Goal: Task Accomplishment & Management: Use online tool/utility

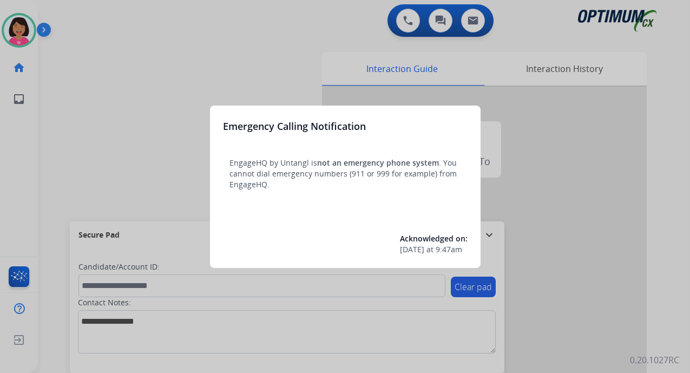
click at [186, 148] on div at bounding box center [345, 186] width 690 height 373
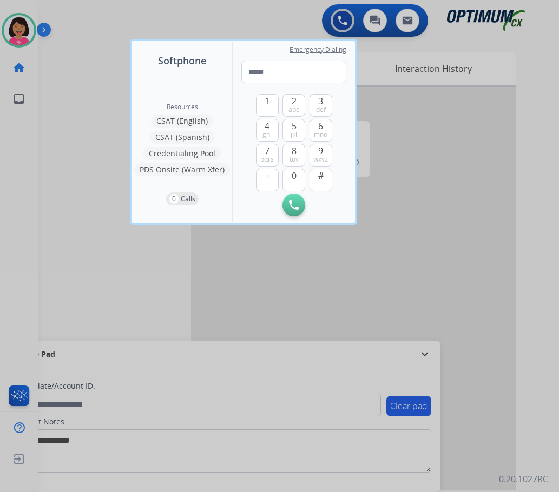
click at [20, 164] on div at bounding box center [279, 246] width 559 height 492
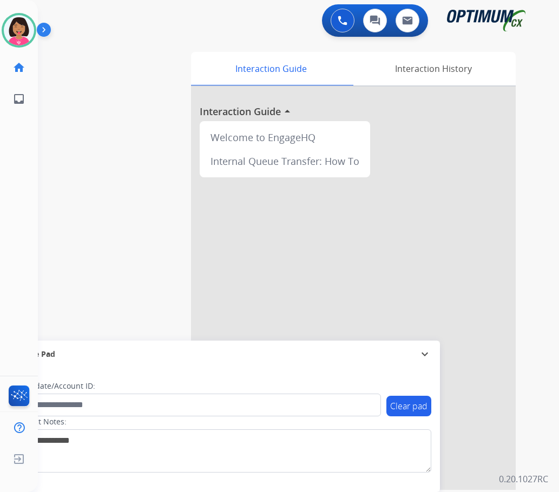
click at [62, 233] on div "swap_horiz Break voice bridge close_fullscreen Connect 3-Way Call merge_type Se…" at bounding box center [285, 264] width 495 height 451
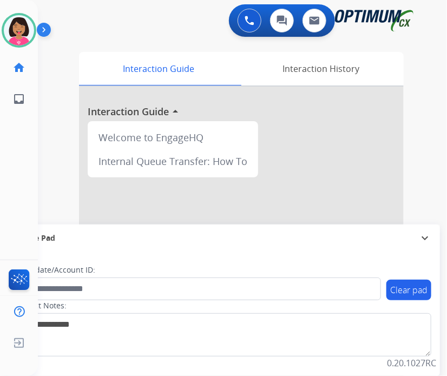
click at [13, 250] on div "Del Available Edit Avatar Agent: Del Routing Profile: OCX Training home Home Ho…" at bounding box center [19, 188] width 38 height 376
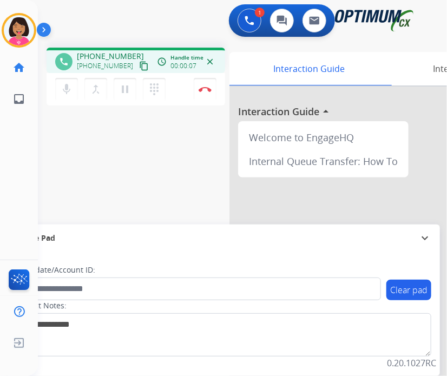
click at [139, 67] on mat-icon "content_copy" at bounding box center [144, 66] width 10 height 10
click at [9, 160] on div "Del Busy Edit Avatar Agent: [PERSON_NAME] Profile: OCX Training home Home Home …" at bounding box center [19, 188] width 38 height 376
click at [10, 130] on div "Del Busy Edit Avatar Agent: [PERSON_NAME] Profile: OCX Training home Home Home …" at bounding box center [19, 188] width 38 height 376
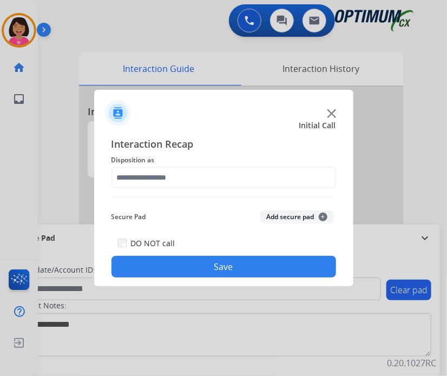
click at [14, 144] on div at bounding box center [223, 188] width 447 height 376
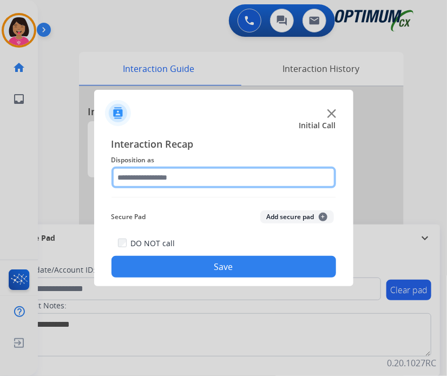
click at [231, 181] on input "text" at bounding box center [223, 178] width 224 height 22
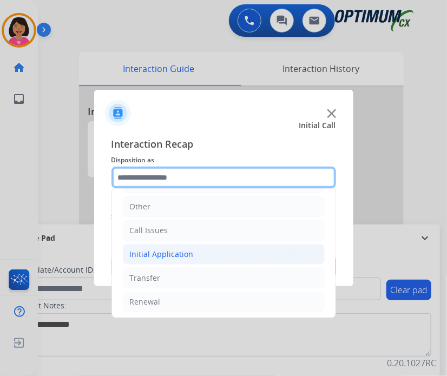
scroll to position [56, 0]
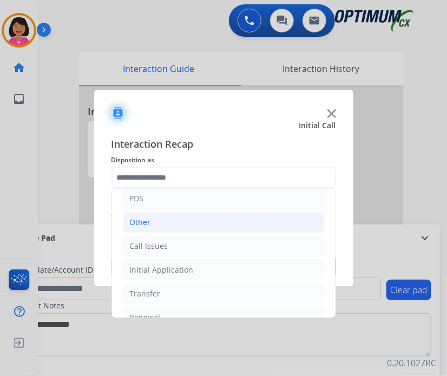
click at [186, 220] on li "Other" at bounding box center [224, 222] width 202 height 21
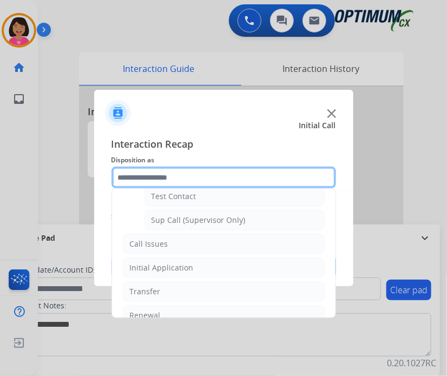
scroll to position [174, 0]
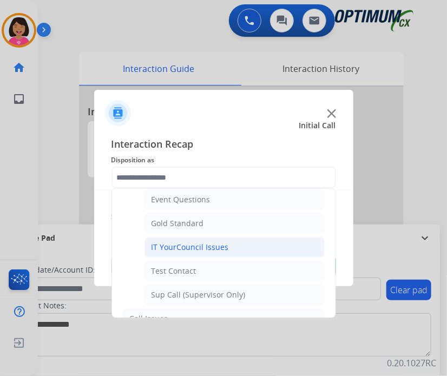
click at [193, 237] on li "IT YourCouncil Issues" at bounding box center [234, 247] width 180 height 21
type input "**********"
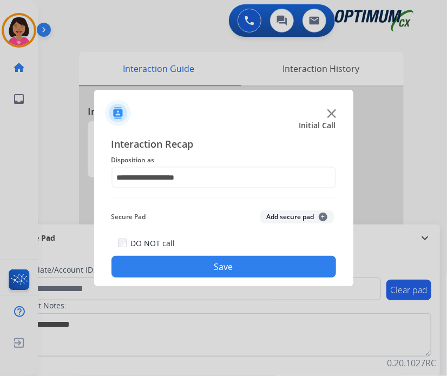
click at [224, 262] on button "Save" at bounding box center [223, 267] width 224 height 22
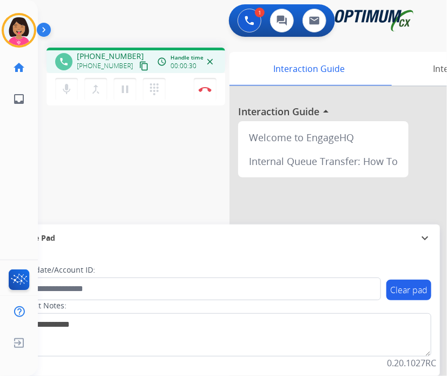
click at [139, 68] on mat-icon "content_copy" at bounding box center [144, 66] width 10 height 10
click at [1, 163] on div "Del Busy Edit Avatar Agent: [PERSON_NAME] Profile: OCX Training home Home Home …" at bounding box center [19, 188] width 38 height 376
click at [2, 145] on div "Del Busy Edit Avatar Agent: [PERSON_NAME] Profile: OCX Training home Home Home …" at bounding box center [19, 188] width 38 height 376
click at [210, 89] on img at bounding box center [204, 89] width 13 height 5
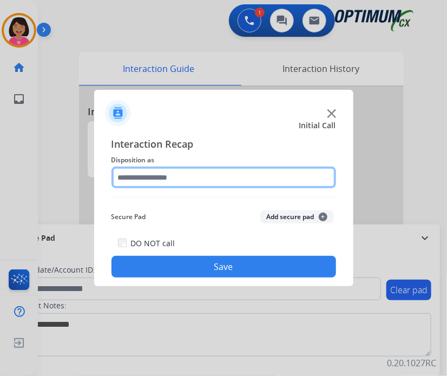
click at [175, 170] on input "text" at bounding box center [223, 178] width 224 height 22
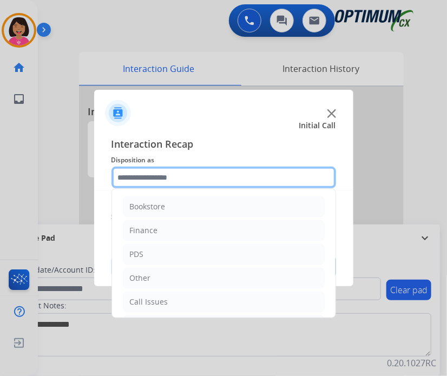
scroll to position [71, 0]
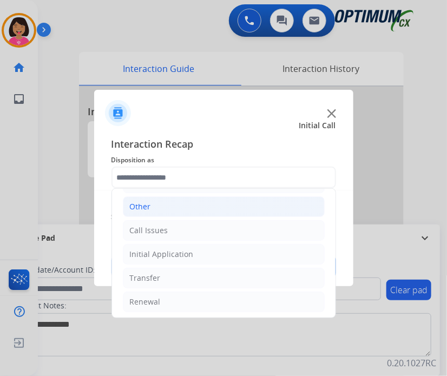
click at [164, 210] on li "Other" at bounding box center [224, 206] width 202 height 21
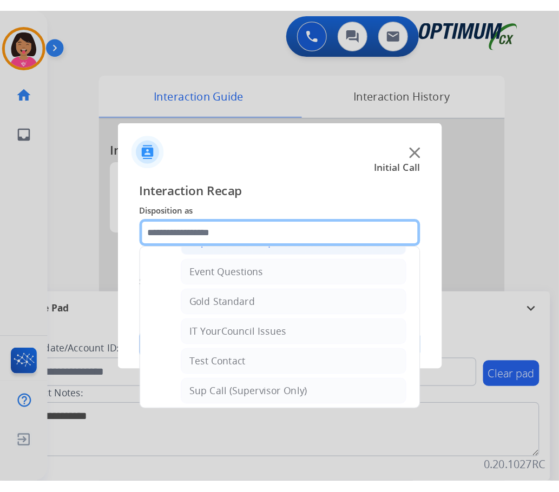
scroll to position [164, 0]
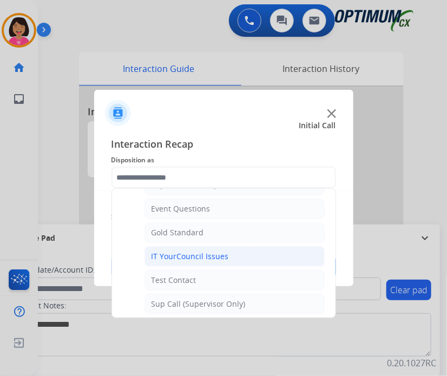
click at [178, 259] on div "IT YourCouncil Issues" at bounding box center [189, 256] width 77 height 11
type input "**********"
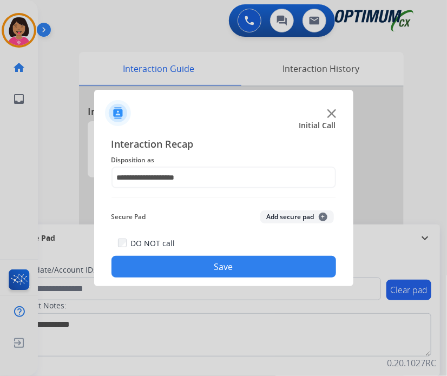
click at [175, 263] on button "Save" at bounding box center [223, 267] width 224 height 22
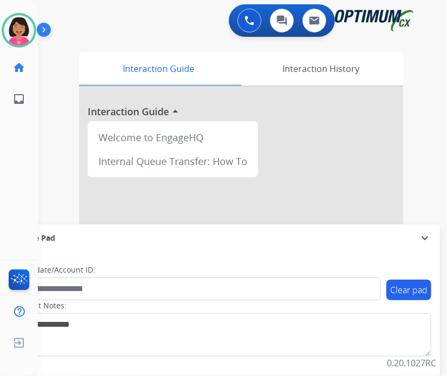
click at [175, 263] on div "Clear pad Candidate/Account ID: Contact Notes:" at bounding box center [222, 313] width 434 height 124
click at [188, 253] on div "Clear pad Candidate/Account ID: Contact Notes:" at bounding box center [222, 313] width 434 height 124
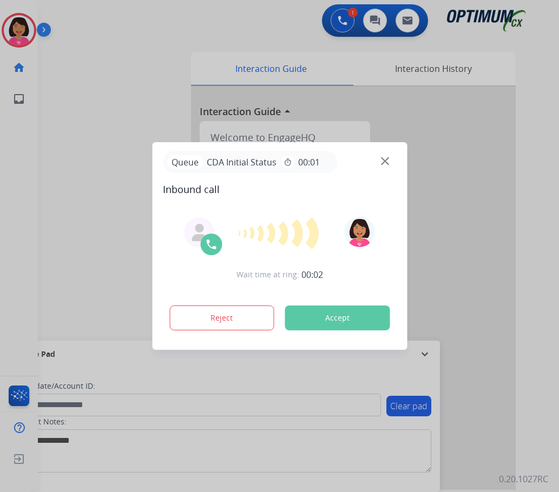
click at [34, 223] on div at bounding box center [279, 246] width 559 height 492
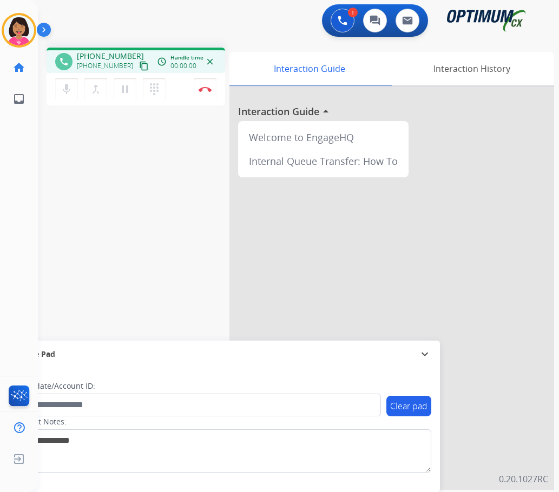
click at [139, 63] on mat-icon "content_copy" at bounding box center [144, 66] width 10 height 10
click at [139, 64] on mat-icon "content_copy" at bounding box center [144, 66] width 10 height 10
click at [56, 177] on div "phone [PHONE_NUMBER] [PHONE_NUMBER] content_copy access_time Call metrics Queue…" at bounding box center [285, 264] width 495 height 451
click at [201, 87] on img at bounding box center [204, 89] width 13 height 5
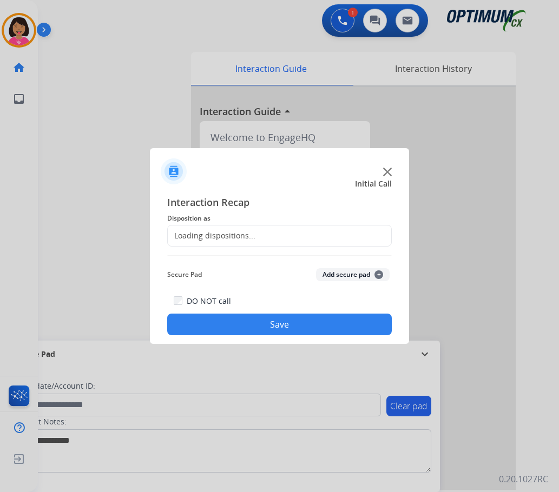
click at [255, 237] on div "Loading dispositions..." at bounding box center [279, 236] width 224 height 22
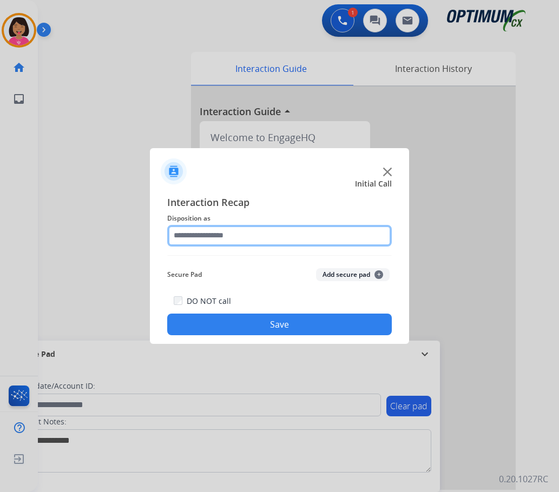
click at [267, 237] on input "text" at bounding box center [279, 236] width 224 height 22
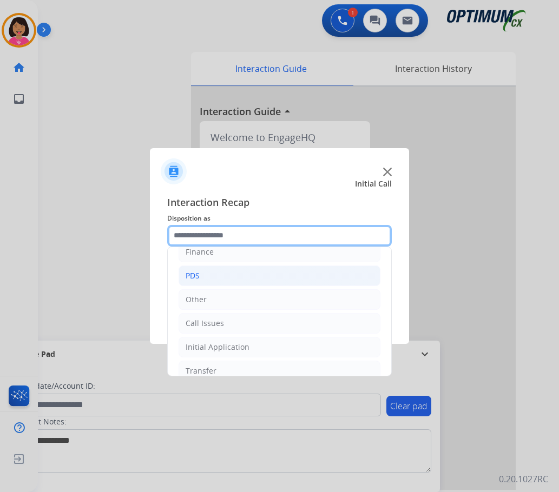
scroll to position [74, 0]
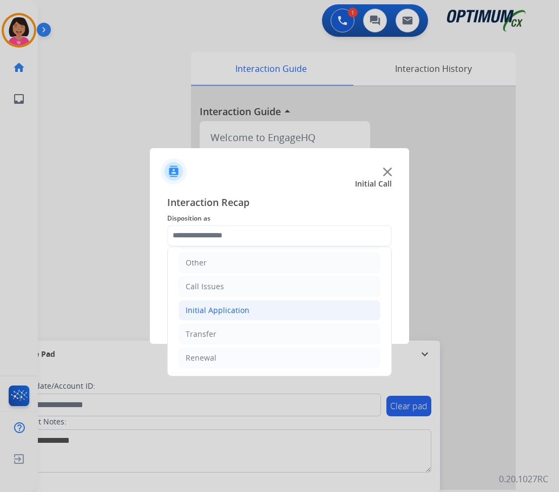
click at [262, 309] on li "Initial Application" at bounding box center [279, 310] width 202 height 21
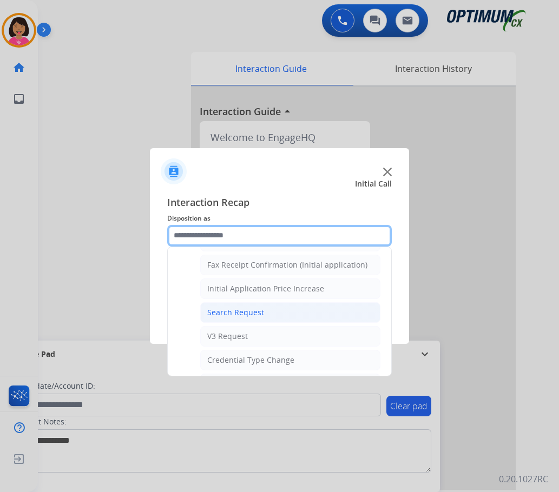
scroll to position [506, 0]
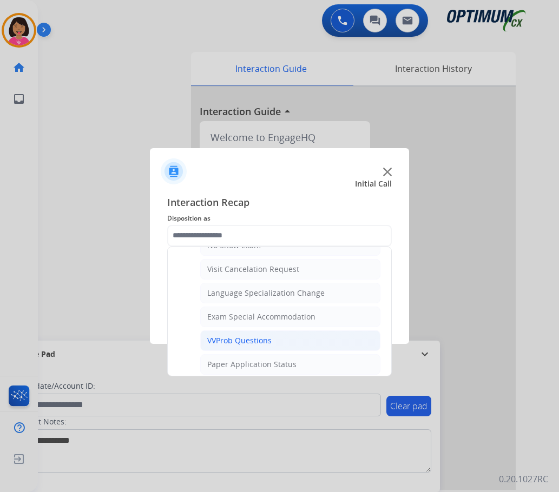
click at [260, 342] on div "VVProb Questions" at bounding box center [239, 340] width 64 height 11
type input "**********"
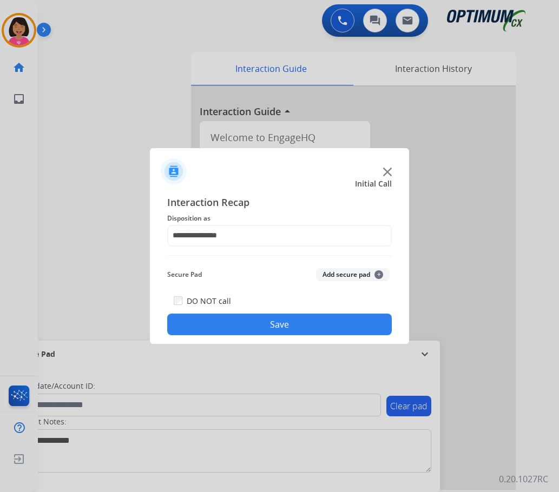
click at [264, 328] on button "Save" at bounding box center [279, 325] width 224 height 22
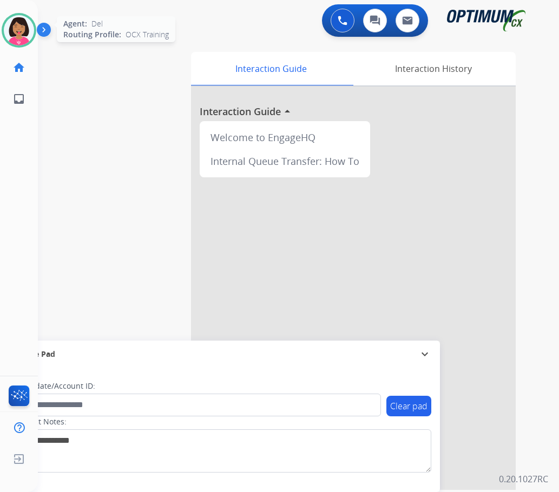
click at [23, 30] on img at bounding box center [19, 30] width 30 height 30
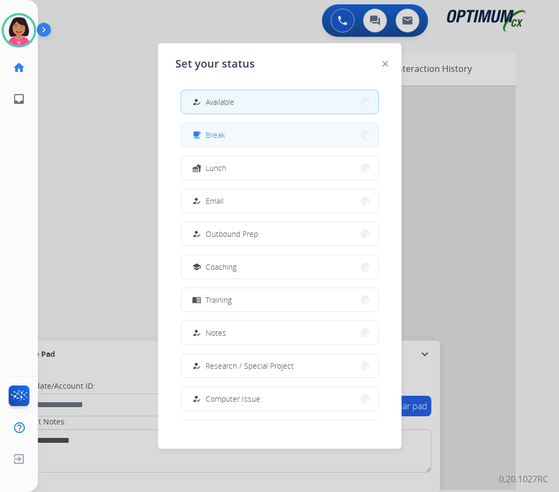
click at [305, 134] on button "free_breakfast Break" at bounding box center [279, 134] width 197 height 23
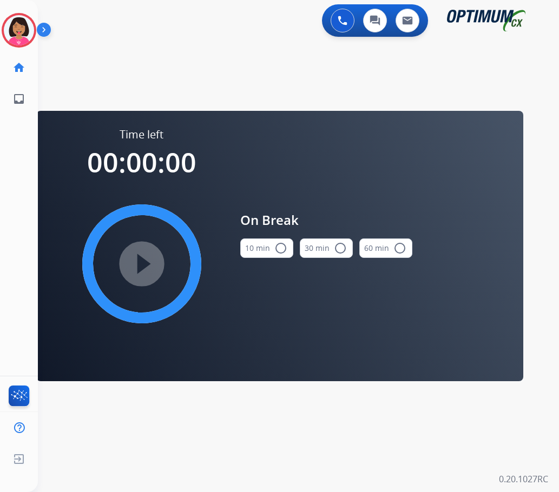
click at [275, 248] on mat-icon "radio_button_unchecked" at bounding box center [280, 248] width 13 height 13
click at [135, 267] on mat-icon "play_circle_filled" at bounding box center [141, 263] width 13 height 13
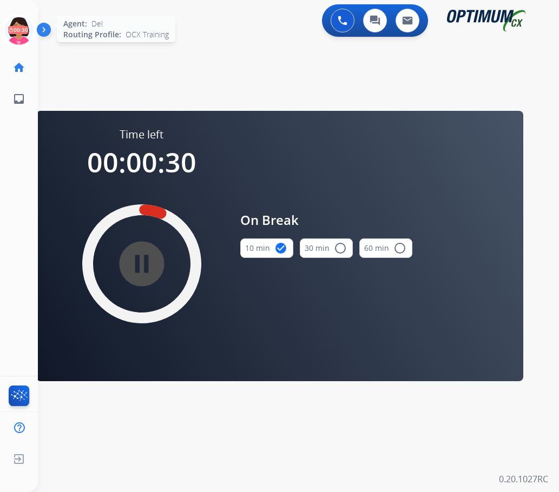
click at [16, 36] on icon at bounding box center [19, 30] width 35 height 35
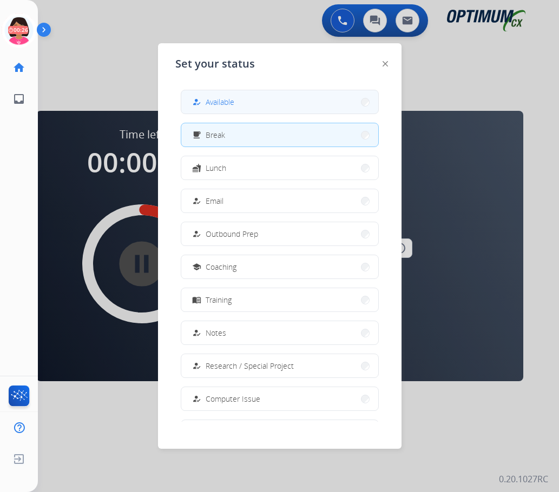
click at [320, 105] on button "how_to_reg Available" at bounding box center [279, 101] width 197 height 23
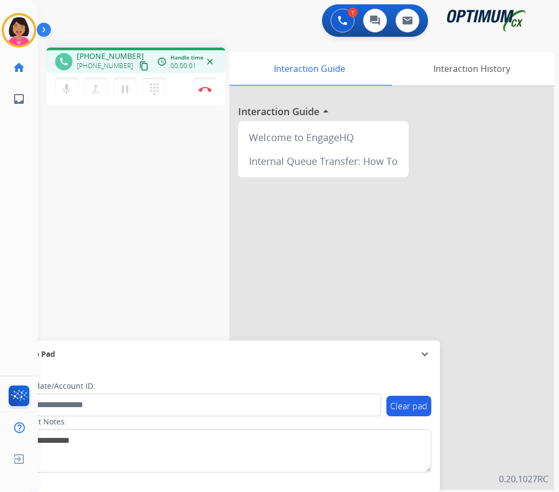
click at [34, 155] on div "Del Busy Edit Avatar Agent: [PERSON_NAME] Profile: OCX Training home Home Home …" at bounding box center [19, 246] width 38 height 492
click at [139, 69] on mat-icon "content_copy" at bounding box center [144, 66] width 10 height 10
click at [73, 148] on div "phone [PHONE_NUMBER] [PHONE_NUMBER] content_copy access_time Call metrics Queue…" at bounding box center [285, 264] width 495 height 451
click at [209, 88] on img at bounding box center [204, 89] width 13 height 5
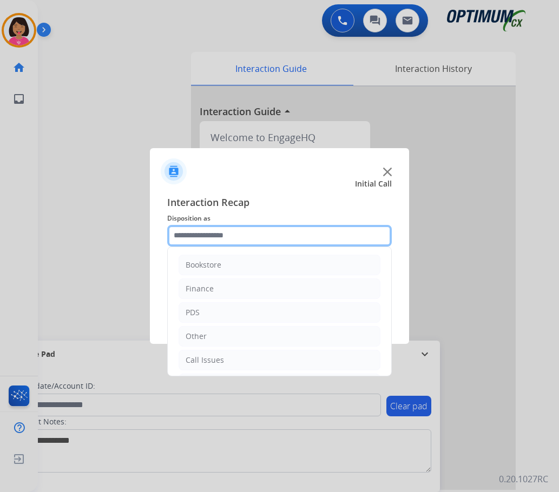
click at [255, 238] on input "text" at bounding box center [279, 236] width 224 height 22
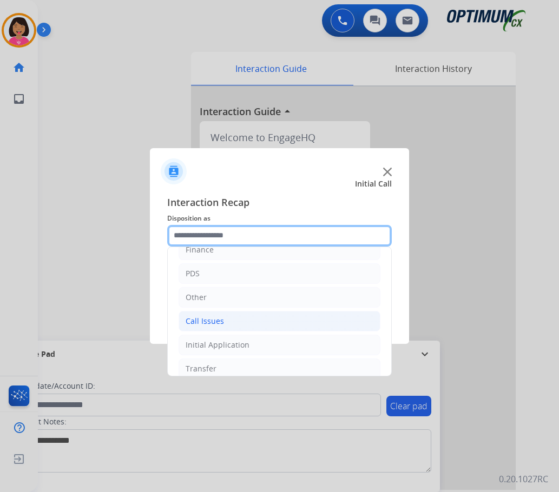
scroll to position [0, 0]
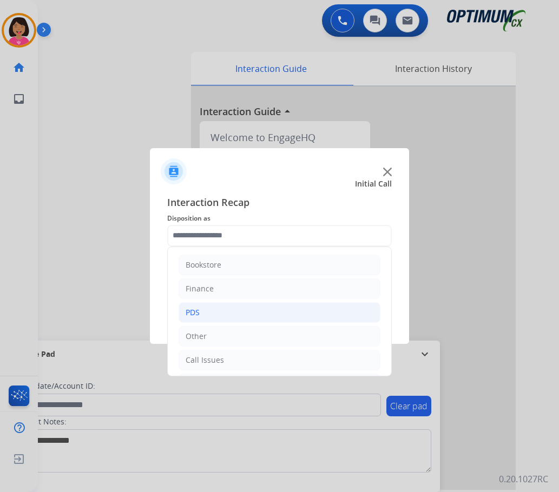
click at [296, 303] on li "PDS" at bounding box center [279, 312] width 202 height 21
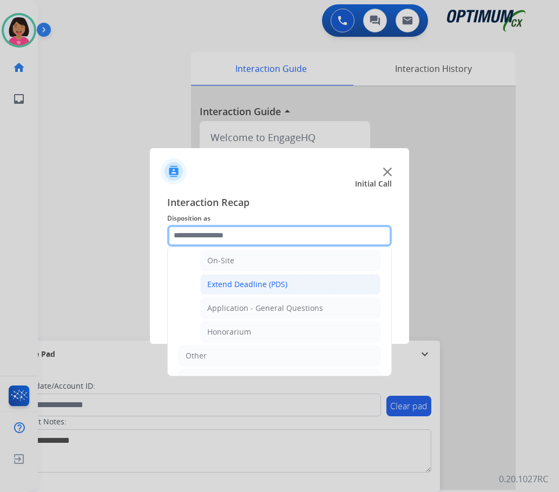
scroll to position [270, 0]
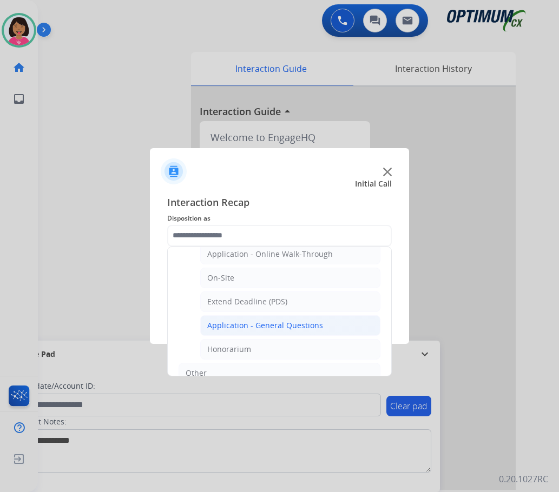
click at [318, 325] on div "Application - General Questions" at bounding box center [265, 325] width 116 height 11
type input "**********"
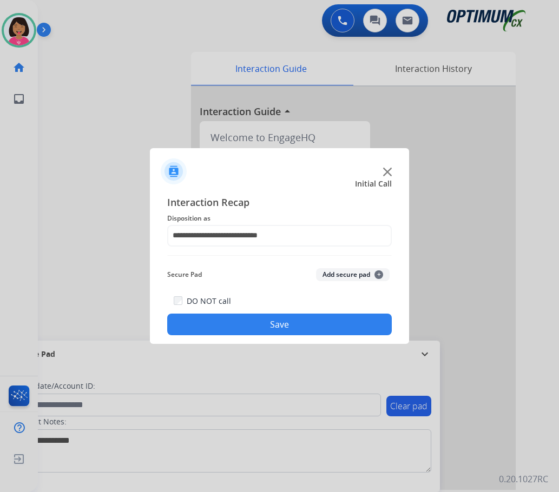
click at [318, 323] on button "Save" at bounding box center [279, 325] width 224 height 22
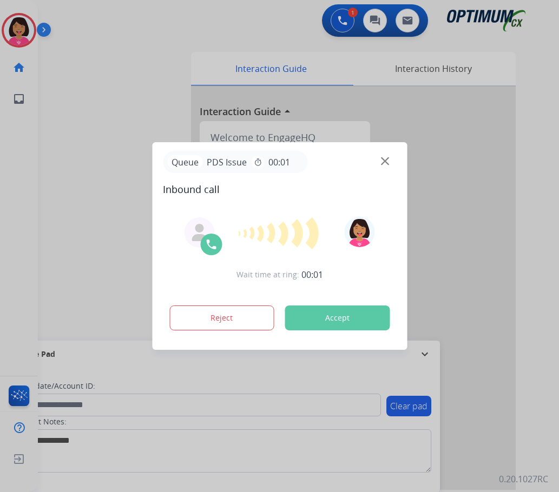
click at [27, 150] on div at bounding box center [279, 246] width 559 height 492
click at [386, 162] on img at bounding box center [385, 161] width 8 height 8
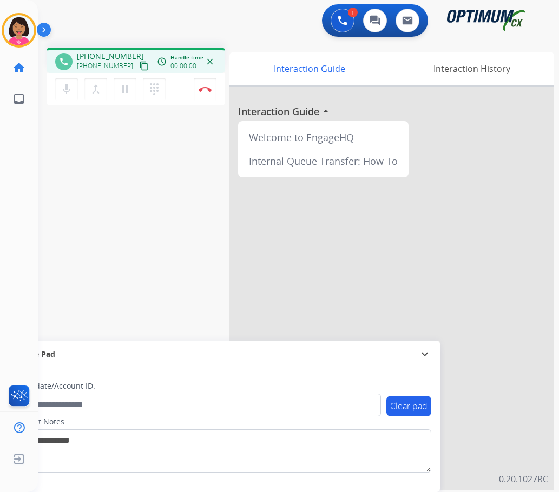
click at [139, 69] on mat-icon "content_copy" at bounding box center [144, 66] width 10 height 10
click at [39, 145] on div "phone [PHONE_NUMBER] [PHONE_NUMBER] content_copy access_time Call metrics Queue…" at bounding box center [285, 264] width 495 height 451
click at [65, 88] on mat-icon "mic" at bounding box center [66, 89] width 13 height 13
drag, startPoint x: 129, startPoint y: 89, endPoint x: 153, endPoint y: 114, distance: 33.7
click at [130, 89] on mat-icon "pause" at bounding box center [124, 89] width 13 height 13
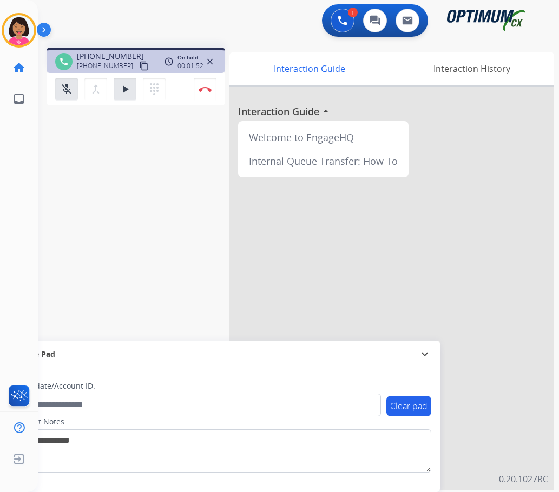
drag, startPoint x: 62, startPoint y: 127, endPoint x: 65, endPoint y: 110, distance: 17.5
click at [65, 110] on div "phone [PHONE_NUMBER] [PHONE_NUMBER] content_copy access_time Call metrics Queue…" at bounding box center [285, 264] width 495 height 451
click at [76, 77] on div "mic_off Mute merge_type Bridge play_arrow Hold dialpad Dialpad Disconnect" at bounding box center [136, 89] width 178 height 32
click at [76, 85] on button "mic_off Mute" at bounding box center [66, 89] width 23 height 23
click at [116, 89] on button "play_arrow Hold" at bounding box center [125, 89] width 23 height 23
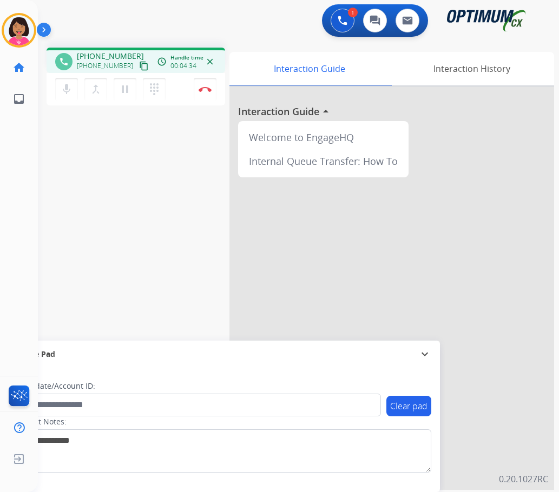
click at [53, 158] on div "phone [PHONE_NUMBER] [PHONE_NUMBER] content_copy access_time Call metrics Queue…" at bounding box center [285, 264] width 495 height 451
click at [206, 91] on img at bounding box center [204, 89] width 13 height 5
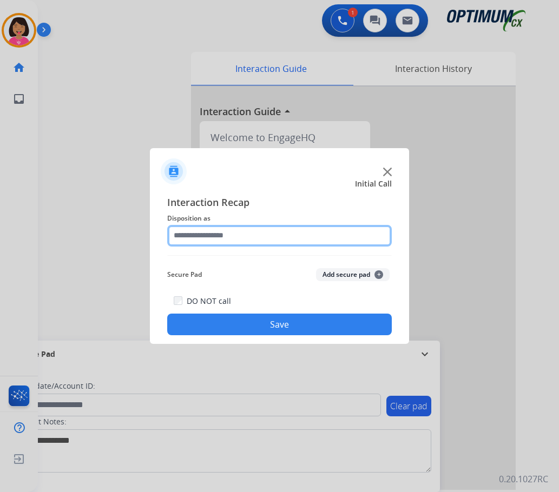
click at [231, 234] on input "text" at bounding box center [279, 236] width 224 height 22
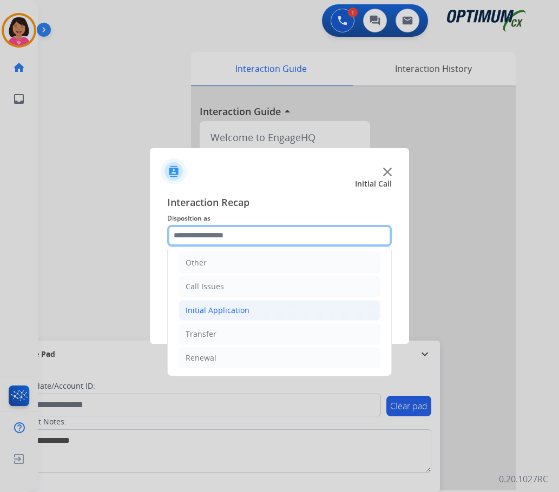
scroll to position [19, 0]
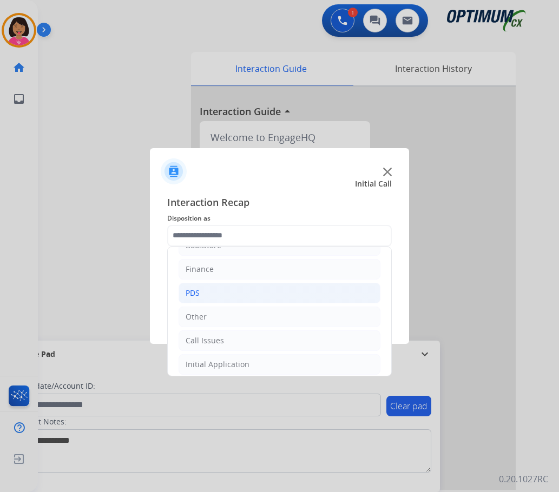
click at [209, 296] on li "PDS" at bounding box center [279, 293] width 202 height 21
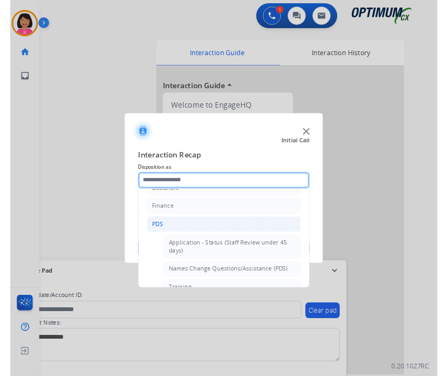
scroll to position [290, 0]
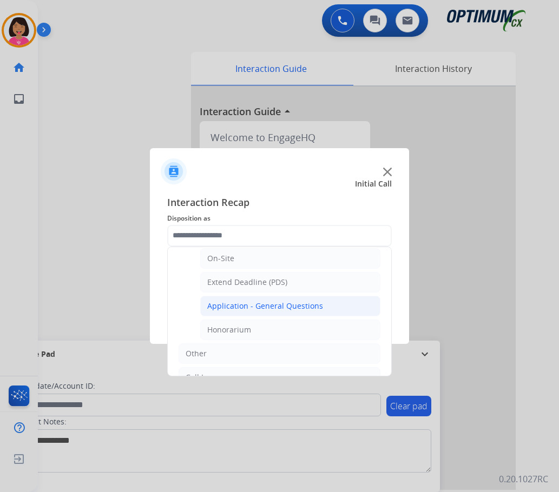
click at [240, 310] on div "Application - General Questions" at bounding box center [265, 306] width 116 height 11
type input "**********"
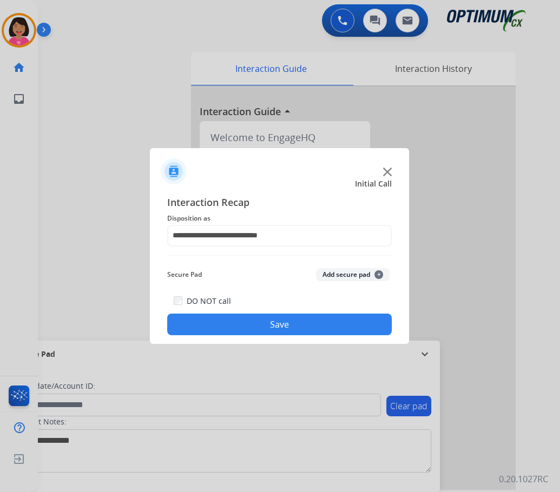
click at [241, 320] on button "Save" at bounding box center [279, 325] width 224 height 22
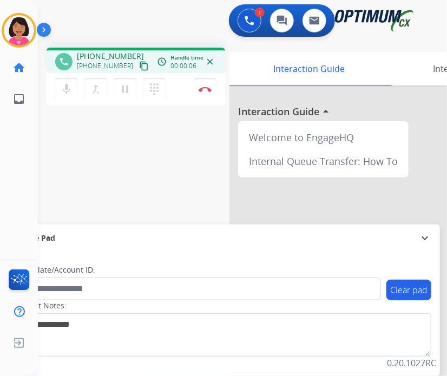
click at [139, 69] on mat-icon "content_copy" at bounding box center [144, 66] width 10 height 10
click at [22, 171] on div "Del Busy Edit Avatar Agent: [PERSON_NAME] Profile: OCX Training home Home Home …" at bounding box center [19, 188] width 38 height 376
click at [9, 162] on div "Del Busy Edit Avatar Agent: [PERSON_NAME] Profile: OCX Training home Home Home …" at bounding box center [19, 188] width 38 height 376
click at [210, 96] on button "Disconnect" at bounding box center [205, 89] width 23 height 23
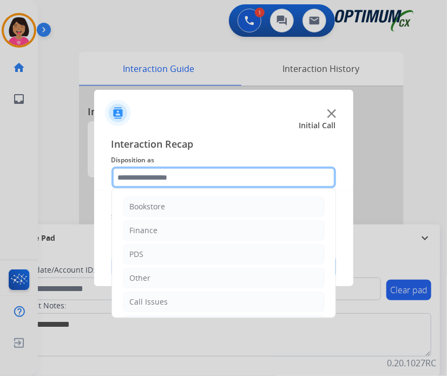
click at [218, 173] on input "text" at bounding box center [223, 178] width 224 height 22
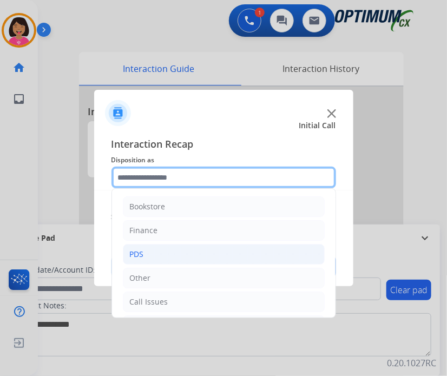
scroll to position [35, 0]
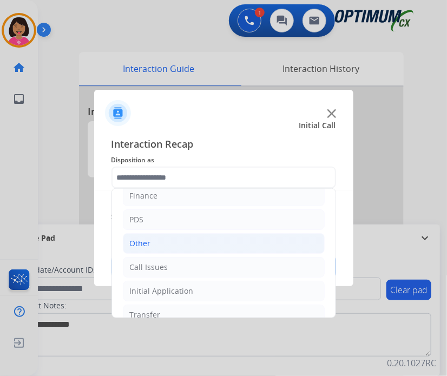
click at [181, 248] on li "Other" at bounding box center [224, 243] width 202 height 21
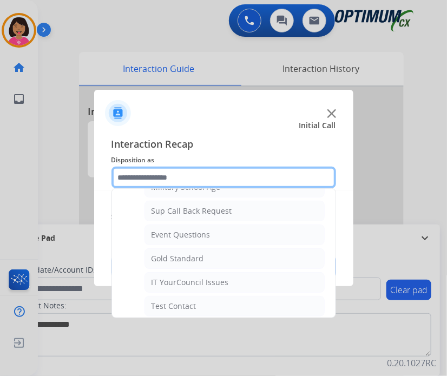
scroll to position [140, 0]
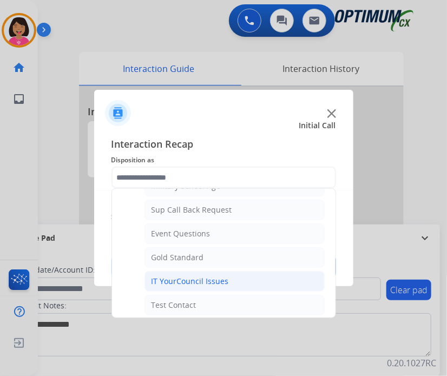
click at [183, 282] on div "IT YourCouncil Issues" at bounding box center [189, 281] width 77 height 11
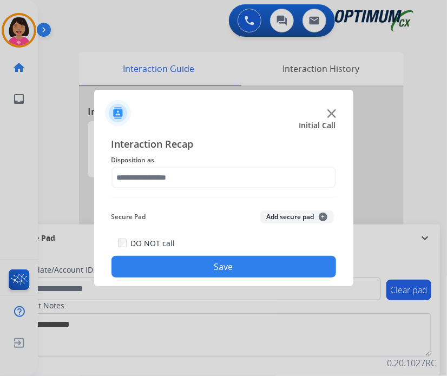
type input "**********"
click at [182, 277] on div "DO NOT call Save" at bounding box center [223, 256] width 224 height 41
click at [259, 271] on button "Save" at bounding box center [223, 267] width 224 height 22
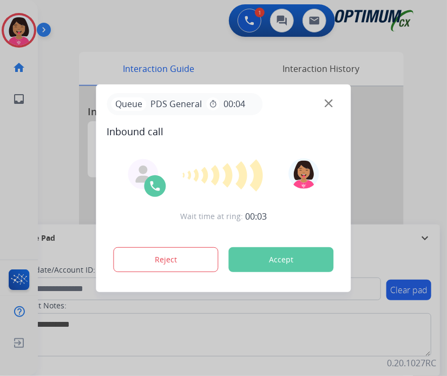
click at [82, 97] on div at bounding box center [223, 188] width 447 height 376
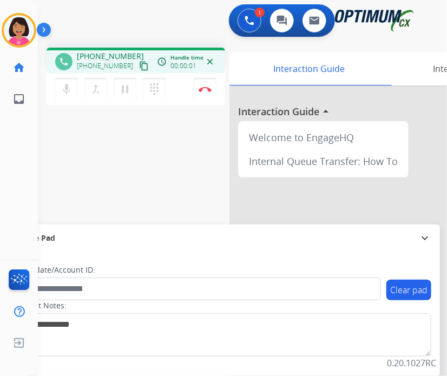
click at [139, 65] on mat-icon "content_copy" at bounding box center [144, 66] width 10 height 10
click at [3, 157] on div "Del Busy Edit Avatar Agent: [PERSON_NAME] Profile: OCX Training home Home Home …" at bounding box center [19, 188] width 38 height 376
click at [63, 89] on mat-icon "mic" at bounding box center [66, 89] width 13 height 13
click at [63, 89] on mat-icon "mic_off" at bounding box center [66, 89] width 13 height 13
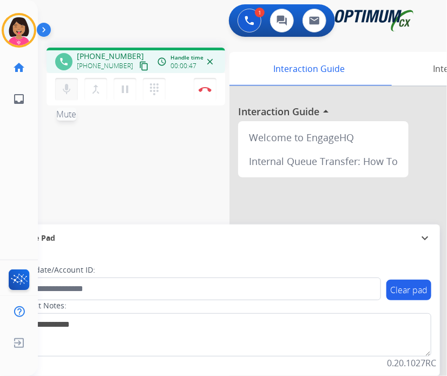
click at [61, 92] on mat-icon "mic" at bounding box center [66, 89] width 13 height 13
click at [67, 88] on mat-icon "mic_off" at bounding box center [66, 89] width 13 height 13
click at [15, 186] on div "Del Busy Edit Avatar Agent: [PERSON_NAME] Profile: OCX Training home Home Home …" at bounding box center [19, 188] width 38 height 376
click at [139, 69] on mat-icon "content_copy" at bounding box center [144, 66] width 10 height 10
click at [16, 128] on div "Del Busy Edit Avatar Agent: [PERSON_NAME] Profile: OCX Training home Home Home …" at bounding box center [19, 188] width 38 height 376
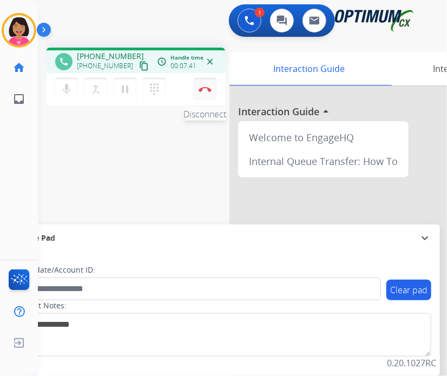
click at [202, 87] on img at bounding box center [204, 89] width 13 height 5
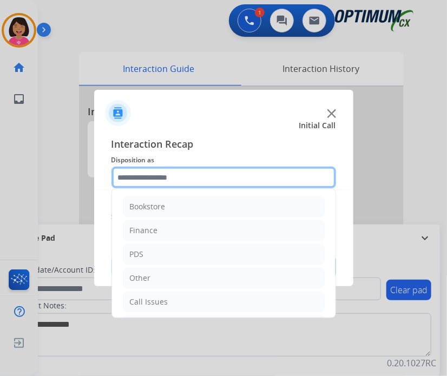
click at [240, 178] on input "text" at bounding box center [223, 178] width 224 height 22
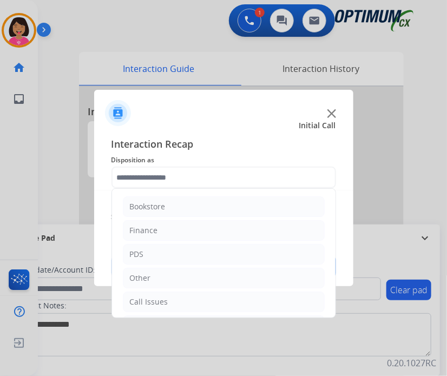
click at [238, 244] on div "PDS" at bounding box center [224, 254] width 202 height 21
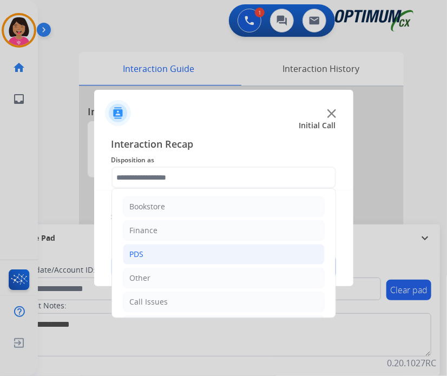
click at [240, 249] on li "PDS" at bounding box center [224, 254] width 202 height 21
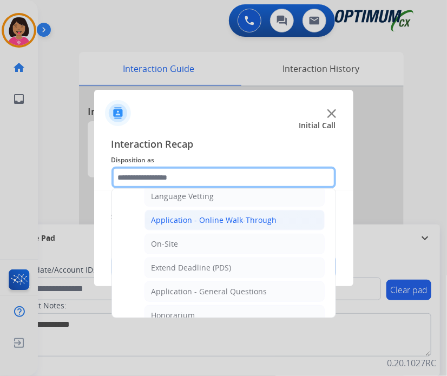
scroll to position [259, 0]
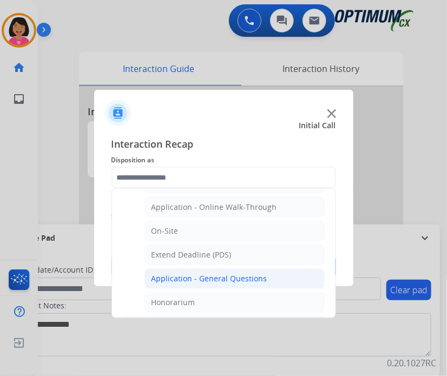
click at [235, 273] on div "Application - General Questions" at bounding box center [209, 278] width 116 height 11
type input "**********"
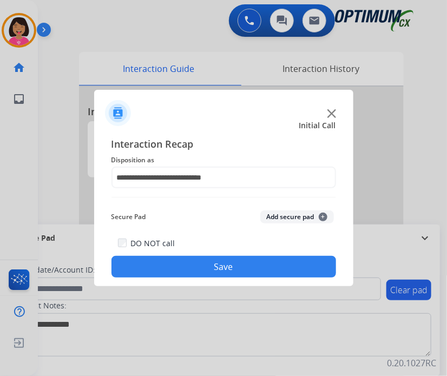
click at [201, 260] on button "Save" at bounding box center [223, 267] width 224 height 22
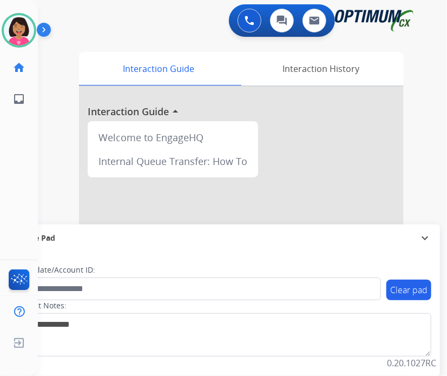
click at [2, 168] on div "Del Available Edit Avatar Agent: Del Routing Profile: OCX Training home Home Ho…" at bounding box center [19, 188] width 38 height 376
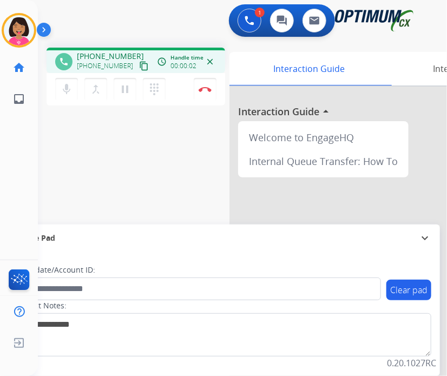
click at [125, 72] on div "[PHONE_NUMBER] content_copy" at bounding box center [114, 65] width 74 height 13
click at [139, 69] on mat-icon "content_copy" at bounding box center [144, 66] width 10 height 10
click at [23, 140] on div "Del Busy Edit Avatar Agent: [PERSON_NAME] Profile: OCX Training home Home Home …" at bounding box center [19, 188] width 38 height 376
click at [201, 95] on button "Disconnect" at bounding box center [205, 89] width 23 height 23
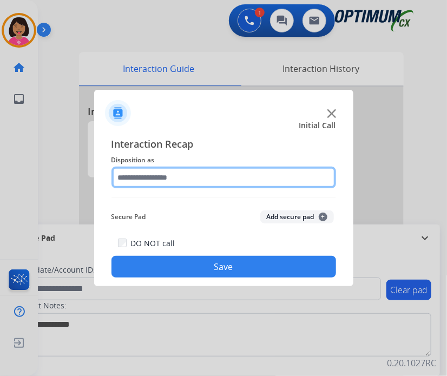
click at [206, 177] on input "text" at bounding box center [223, 178] width 224 height 22
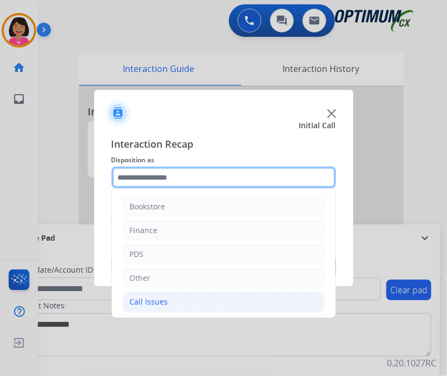
scroll to position [71, 0]
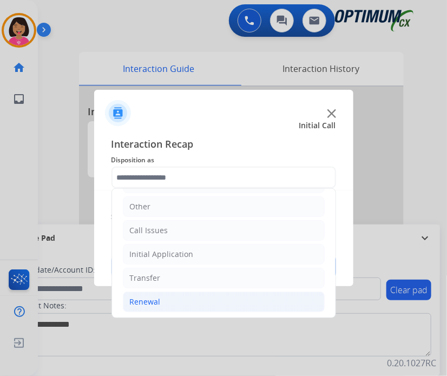
click at [189, 300] on li "Renewal" at bounding box center [224, 302] width 202 height 21
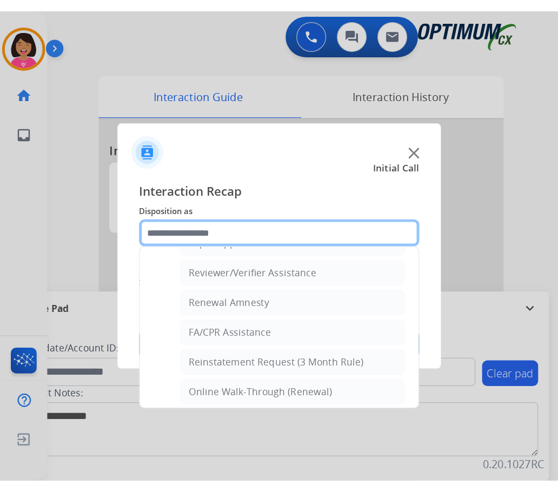
scroll to position [249, 0]
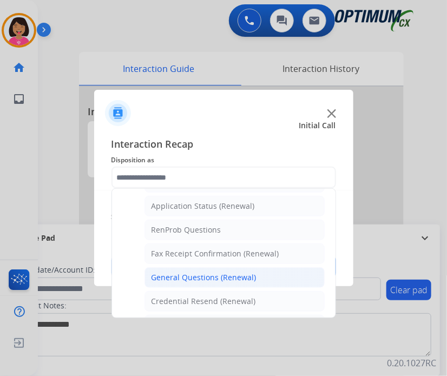
click at [190, 274] on div "General Questions (Renewal)" at bounding box center [203, 277] width 105 height 11
type input "**********"
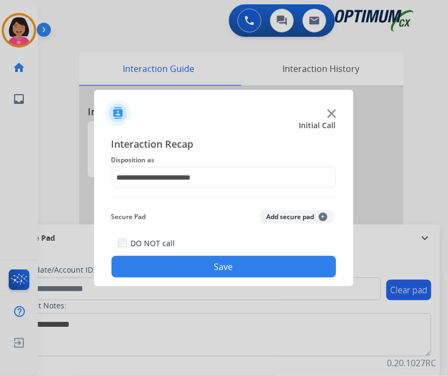
click at [190, 272] on button "Save" at bounding box center [223, 267] width 224 height 22
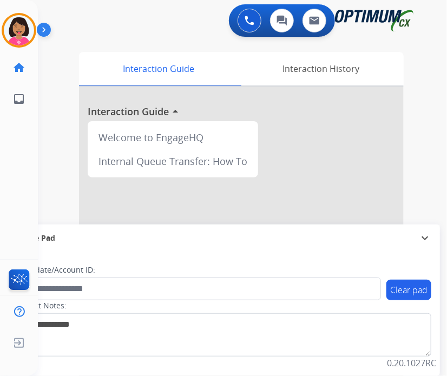
click at [16, 176] on div "Del AfterCallWork Edit Avatar Agent: Del Routing Profile: OCX Training home Hom…" at bounding box center [19, 188] width 38 height 376
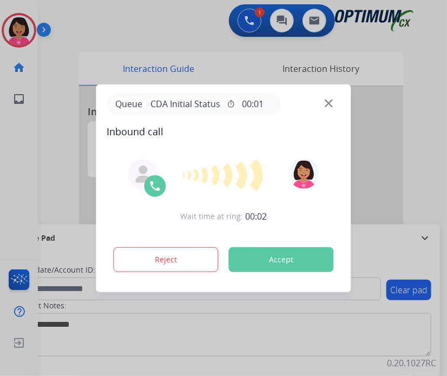
click at [213, 213] on span "Wait time at ring:" at bounding box center [211, 216] width 63 height 11
click at [328, 102] on img at bounding box center [328, 103] width 8 height 8
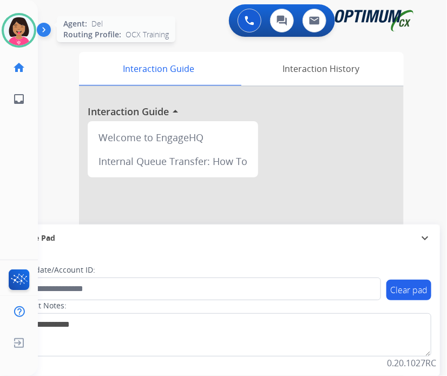
click at [24, 38] on img at bounding box center [19, 30] width 30 height 30
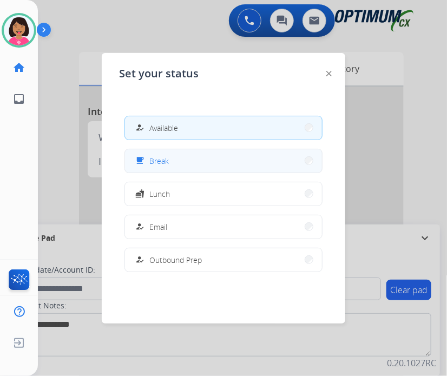
click at [174, 169] on button "free_breakfast Break" at bounding box center [223, 160] width 197 height 23
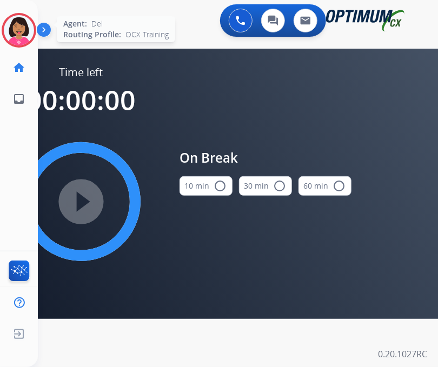
click at [17, 36] on img at bounding box center [19, 30] width 30 height 30
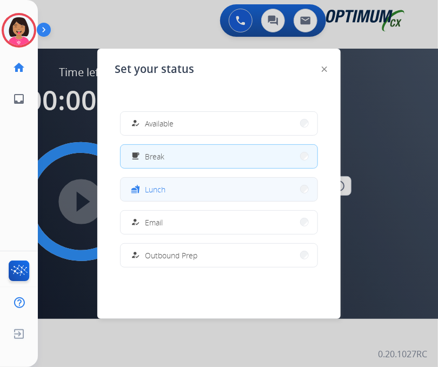
click at [192, 187] on button "fastfood Lunch" at bounding box center [219, 189] width 197 height 23
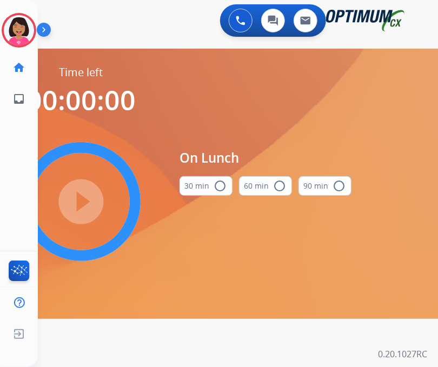
click at [193, 191] on button "30 min radio_button_unchecked" at bounding box center [206, 185] width 53 height 19
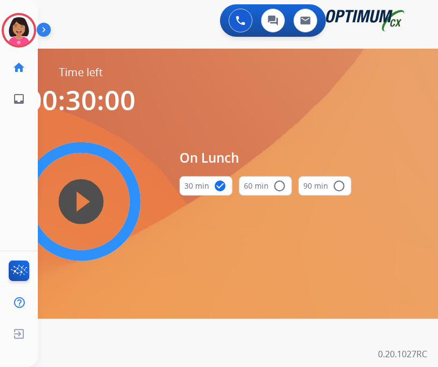
click at [88, 198] on mat-icon "play_circle_filled" at bounding box center [81, 201] width 13 height 13
